Goal: Task Accomplishment & Management: Manage account settings

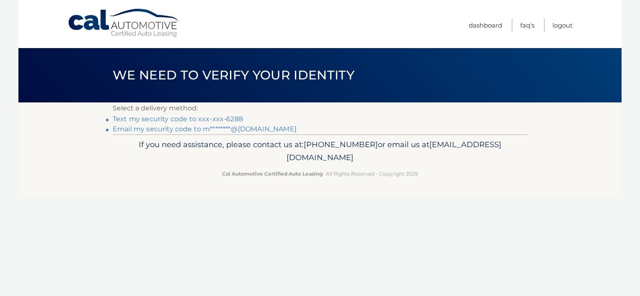
drag, startPoint x: 175, startPoint y: 119, endPoint x: 181, endPoint y: 128, distance: 11.1
click at [175, 120] on link "Text my security code to xxx-xxx-6288" at bounding box center [178, 119] width 130 height 8
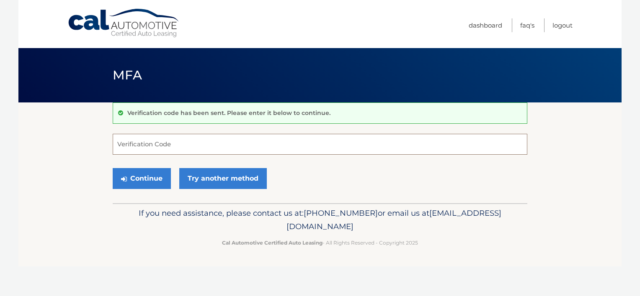
click at [178, 152] on input "Verification Code" at bounding box center [320, 144] width 415 height 21
type input "647893"
click at [113, 168] on button "Continue" at bounding box center [142, 178] width 58 height 21
click at [144, 179] on button "Continue" at bounding box center [142, 178] width 58 height 21
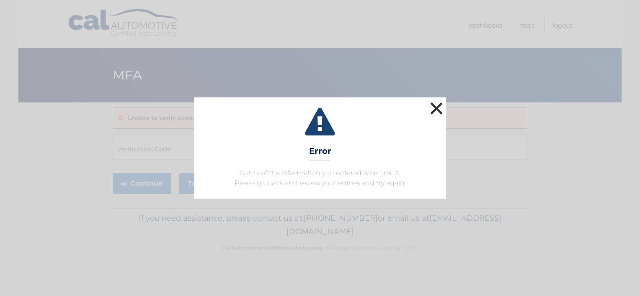
click at [435, 108] on button "×" at bounding box center [436, 108] width 17 height 17
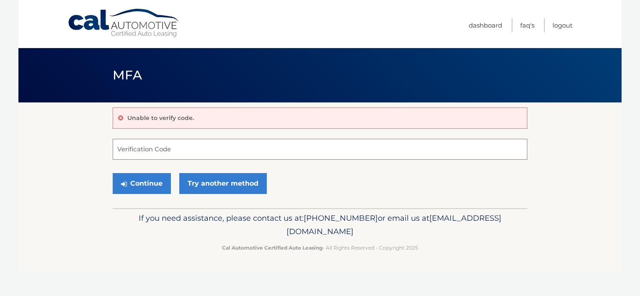
click at [180, 156] on input "Verification Code" at bounding box center [320, 149] width 415 height 21
type input "5647893"
click at [140, 185] on button "Continue" at bounding box center [142, 183] width 58 height 21
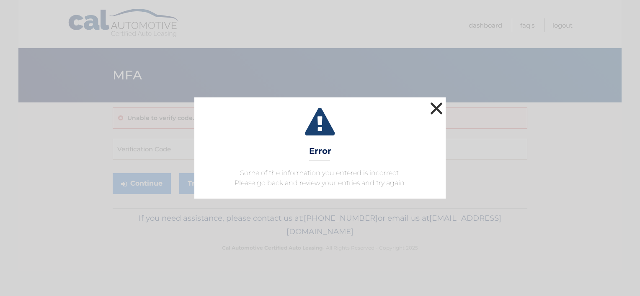
drag, startPoint x: 437, startPoint y: 103, endPoint x: 432, endPoint y: 106, distance: 6.2
click at [432, 106] on button "×" at bounding box center [436, 108] width 17 height 17
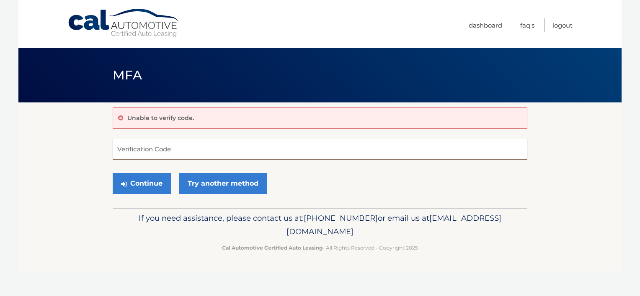
click at [165, 153] on input "Verification Code" at bounding box center [320, 149] width 415 height 21
type input "647893"
click at [129, 186] on button "Continue" at bounding box center [142, 183] width 58 height 21
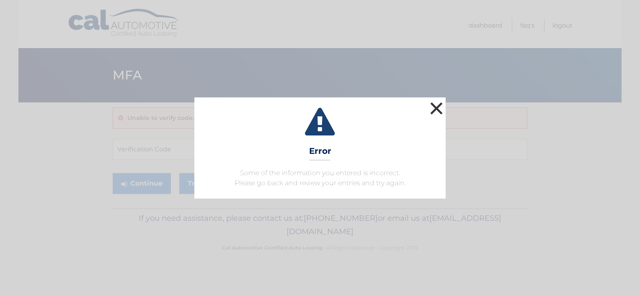
drag, startPoint x: 433, startPoint y: 111, endPoint x: 423, endPoint y: 115, distance: 11.1
click at [432, 111] on button "×" at bounding box center [436, 108] width 17 height 17
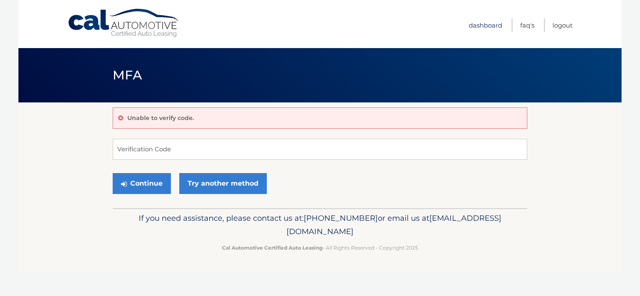
click at [480, 23] on link "Dashboard" at bounding box center [486, 25] width 34 height 14
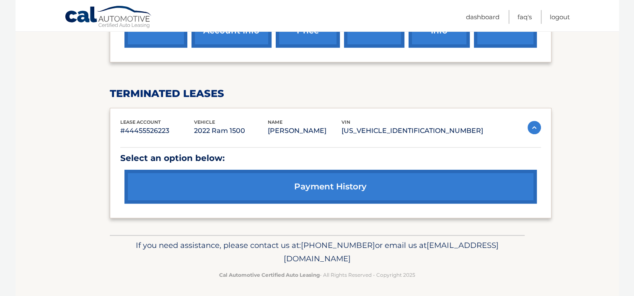
scroll to position [357, 0]
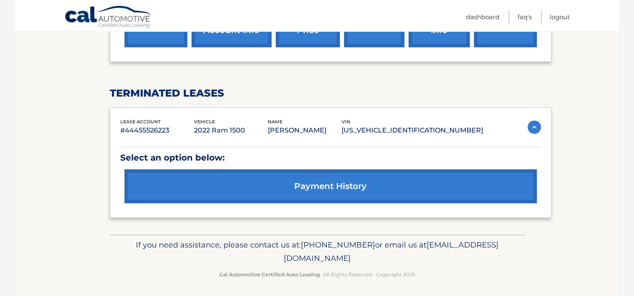
click at [529, 128] on img at bounding box center [533, 127] width 13 height 13
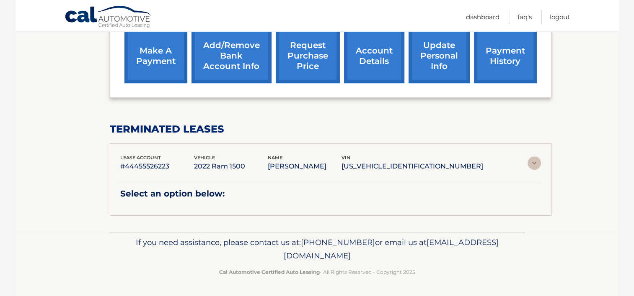
scroll to position [286, 0]
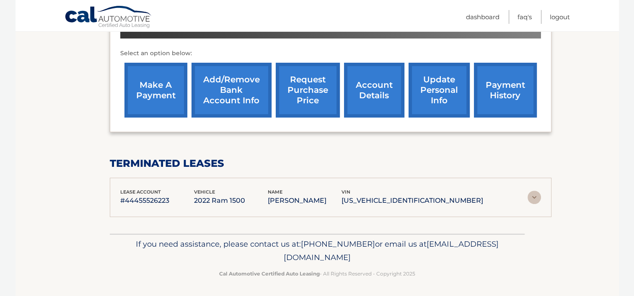
click at [528, 194] on img at bounding box center [533, 197] width 13 height 13
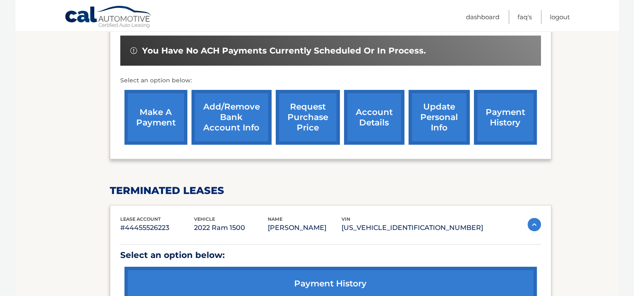
scroll to position [189, 0]
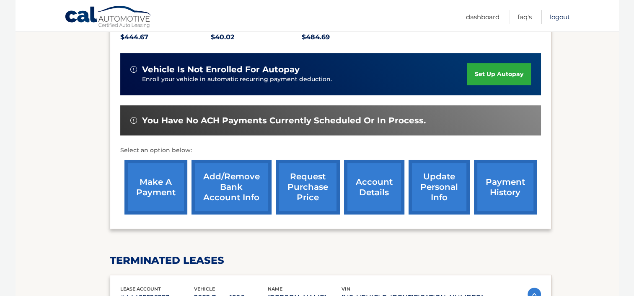
click at [556, 20] on link "Logout" at bounding box center [559, 17] width 20 height 14
